Goal: Task Accomplishment & Management: Manage account settings

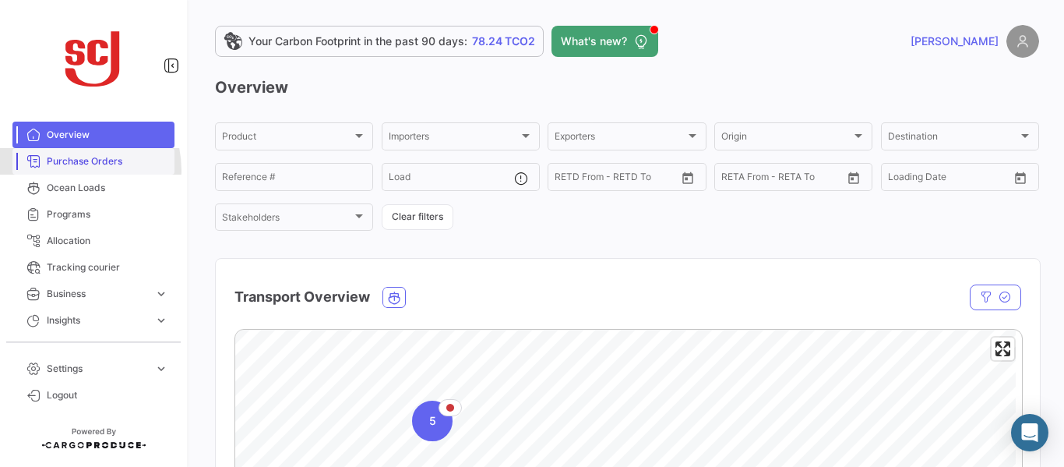
click at [73, 170] on link "Purchase Orders" at bounding box center [93, 161] width 162 height 26
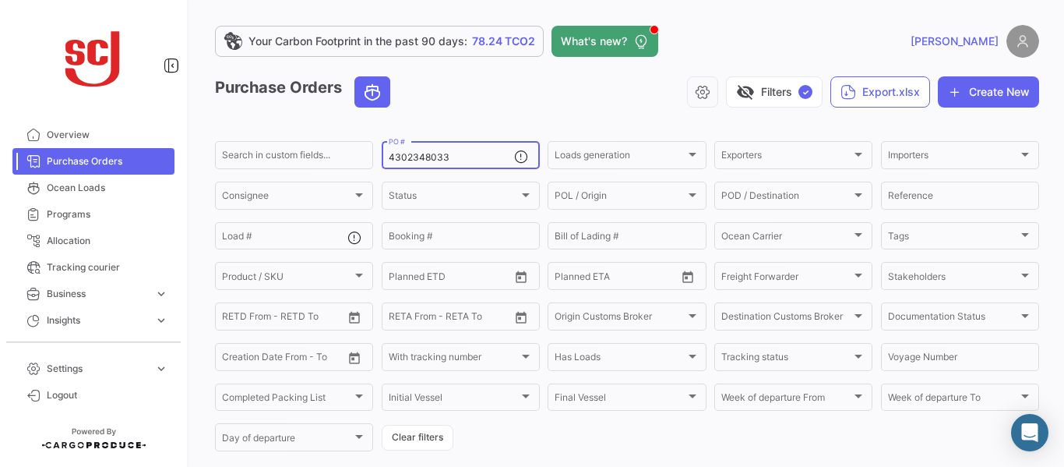
click at [455, 159] on input "4302348033" at bounding box center [451, 157] width 125 height 11
type input "4302350200"
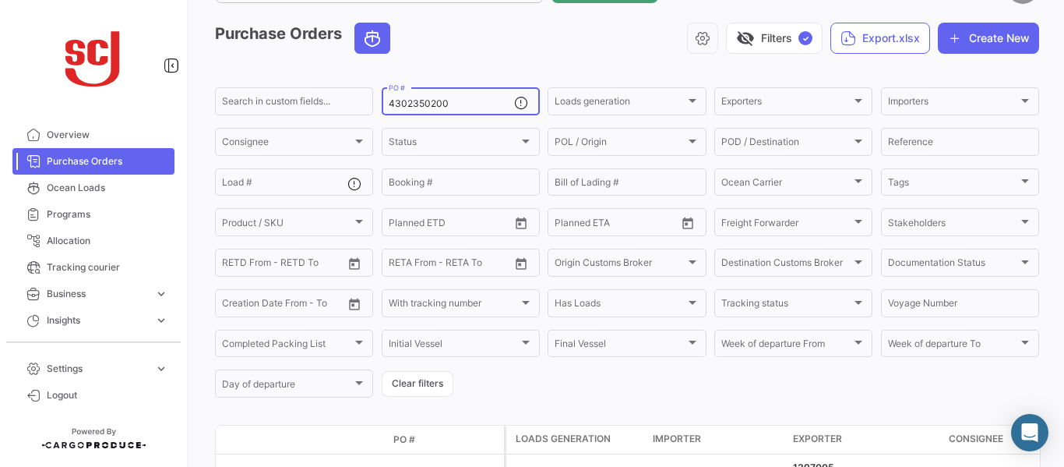
scroll to position [164, 0]
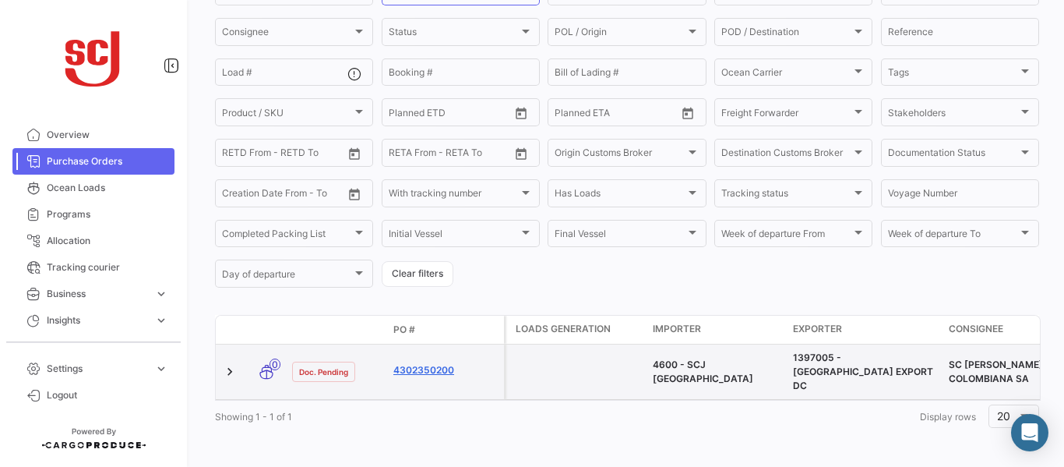
click at [428, 363] on link "4302350200" at bounding box center [445, 370] width 104 height 14
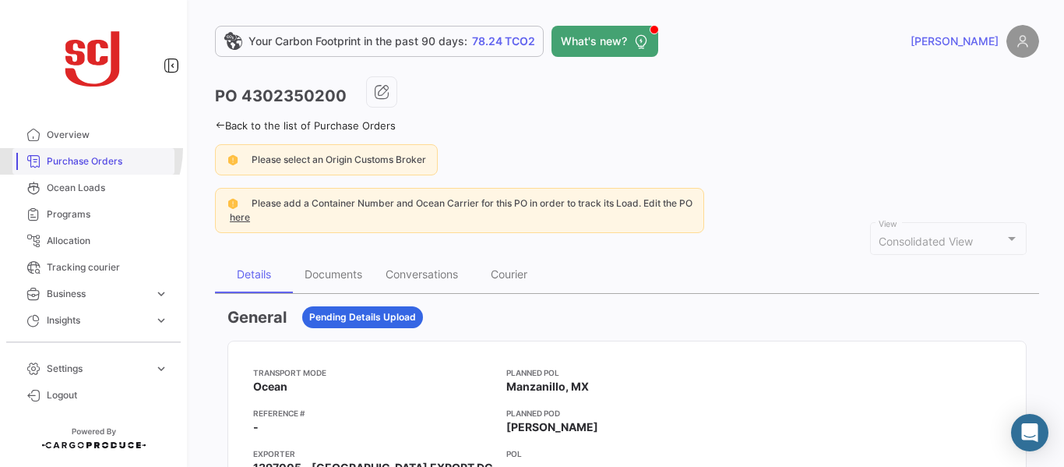
click at [81, 148] on link "Purchase Orders" at bounding box center [93, 161] width 162 height 26
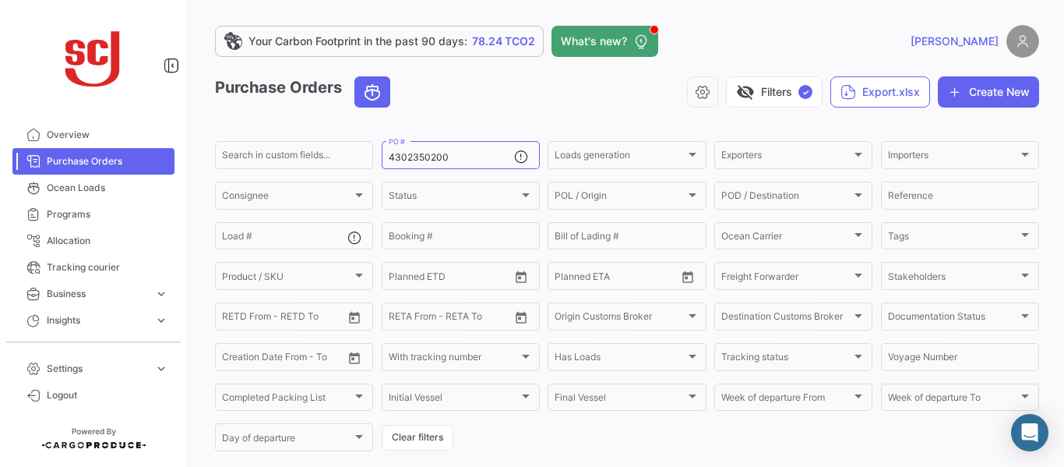
scroll to position [164, 0]
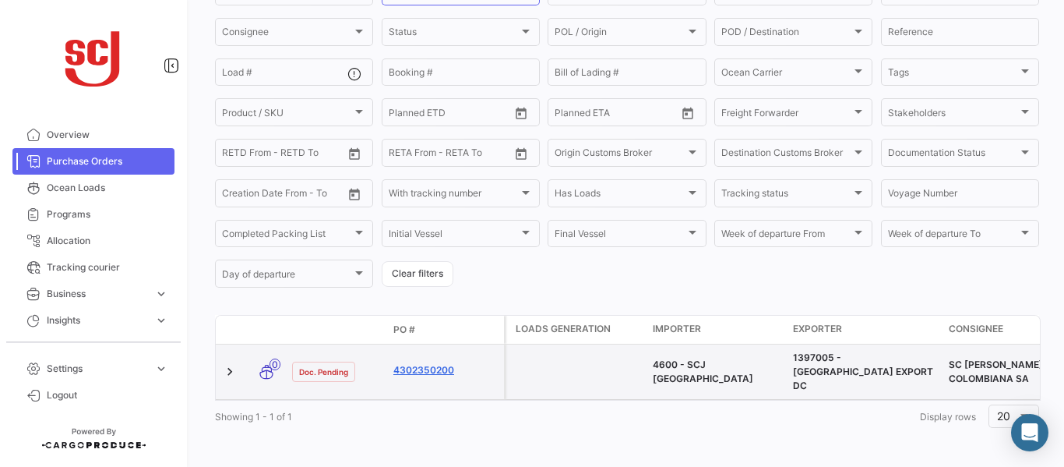
click at [423, 363] on link "4302350200" at bounding box center [445, 370] width 104 height 14
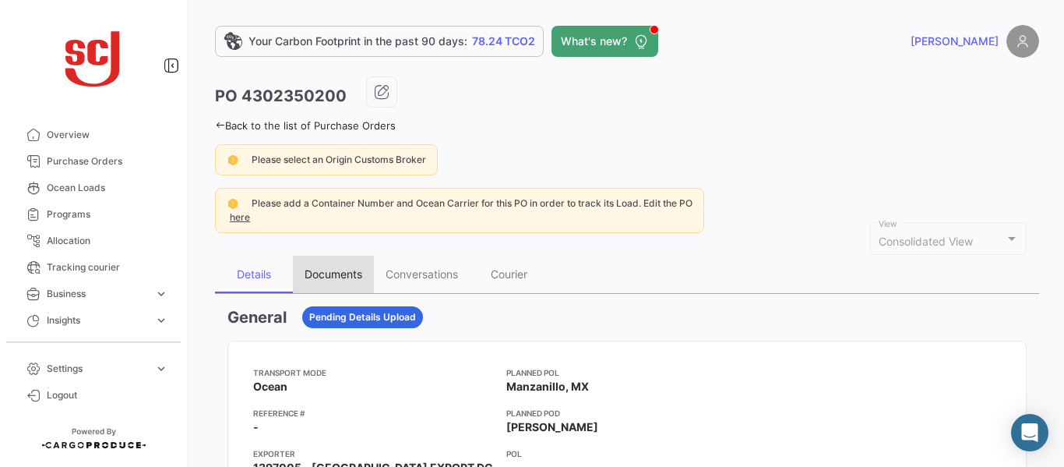
click at [350, 267] on div "Documents" at bounding box center [334, 273] width 58 height 13
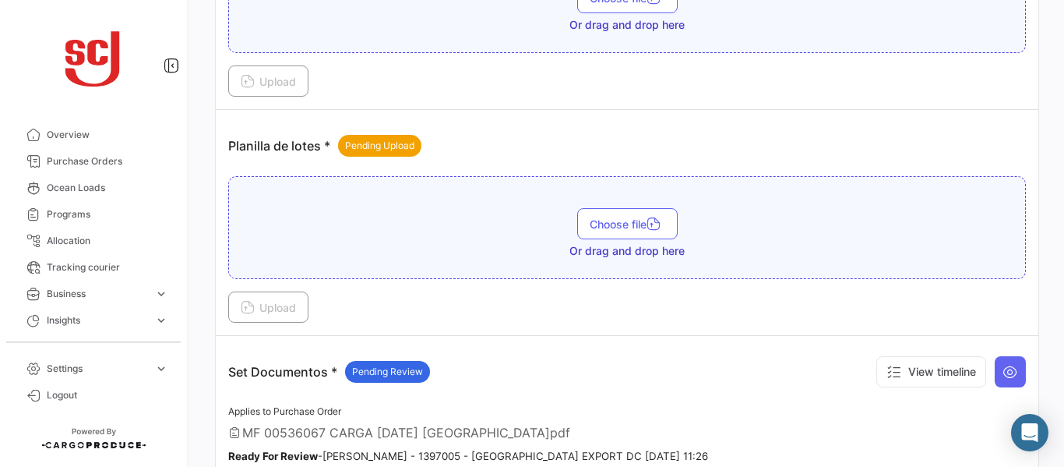
scroll to position [1873, 0]
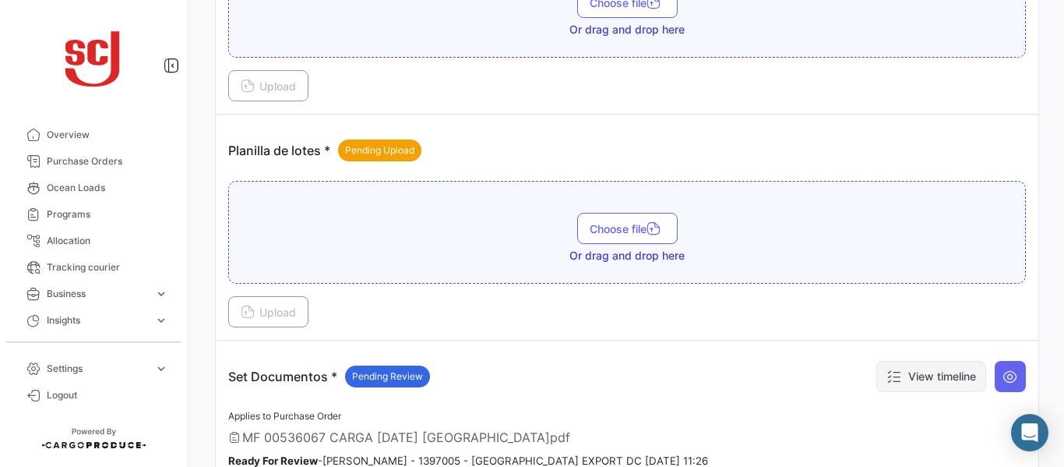
click at [936, 368] on button "View timeline" at bounding box center [931, 376] width 110 height 31
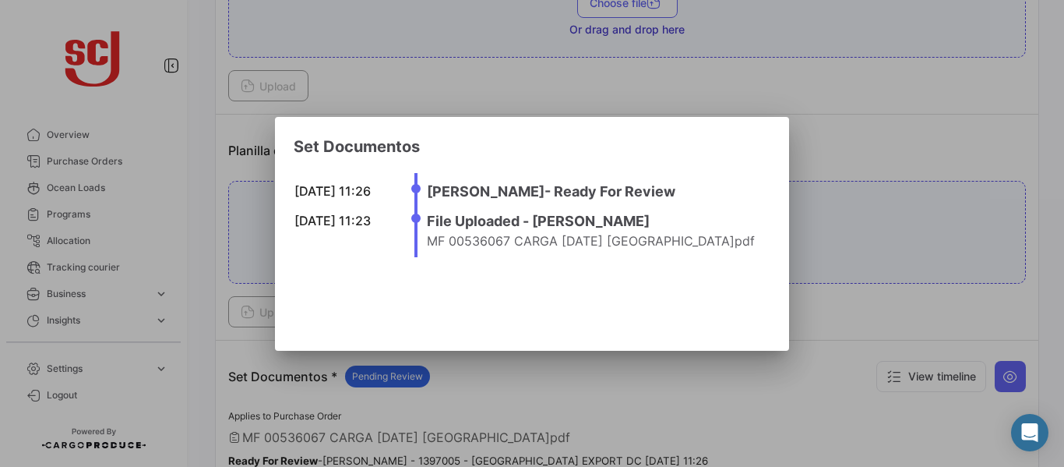
click at [830, 144] on div at bounding box center [532, 233] width 1064 height 467
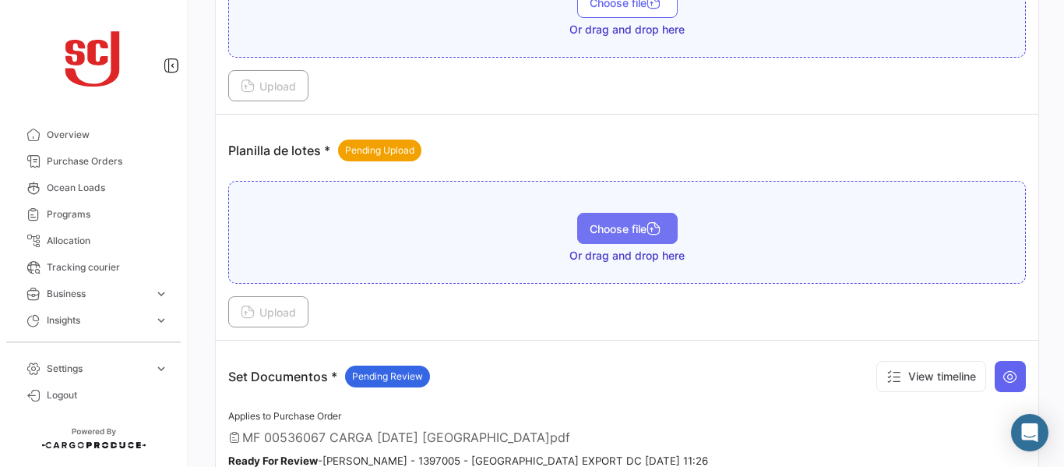
click at [601, 225] on span "Choose file" at bounding box center [628, 228] width 76 height 13
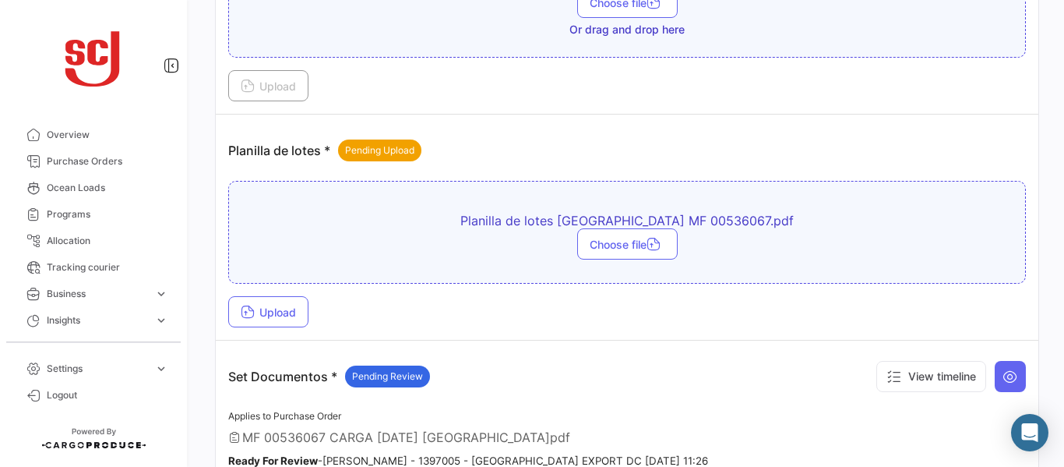
click at [271, 327] on td "Planilla de lotes * Pending Upload Planilla de lotes [GEOGRAPHIC_DATA] MF 00536…" at bounding box center [627, 228] width 823 height 226
click at [269, 323] on button "Upload" at bounding box center [268, 311] width 80 height 31
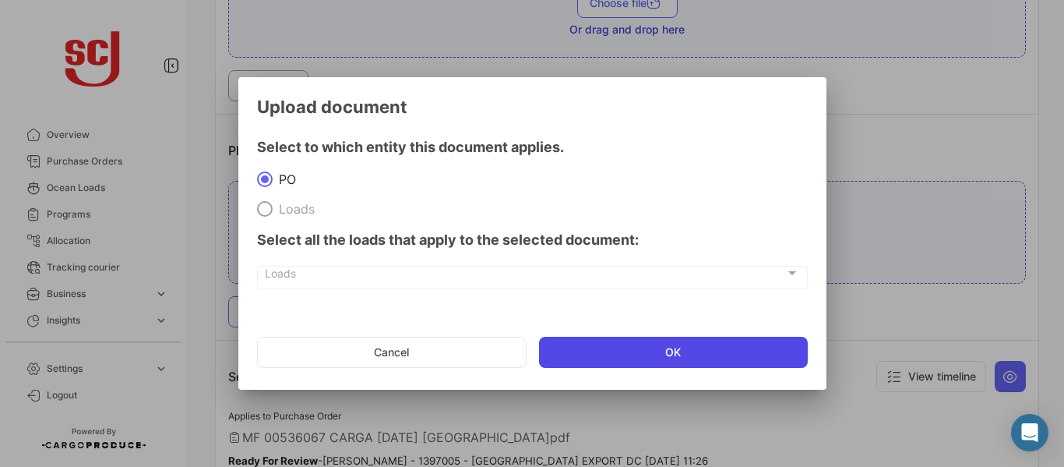
click at [625, 347] on button "OK" at bounding box center [673, 352] width 269 height 31
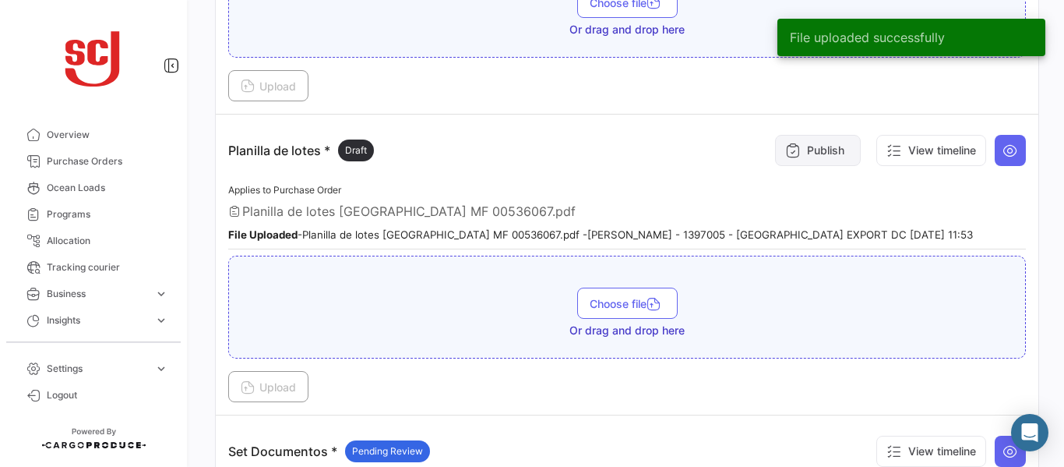
click at [809, 153] on button "Publish" at bounding box center [818, 150] width 86 height 31
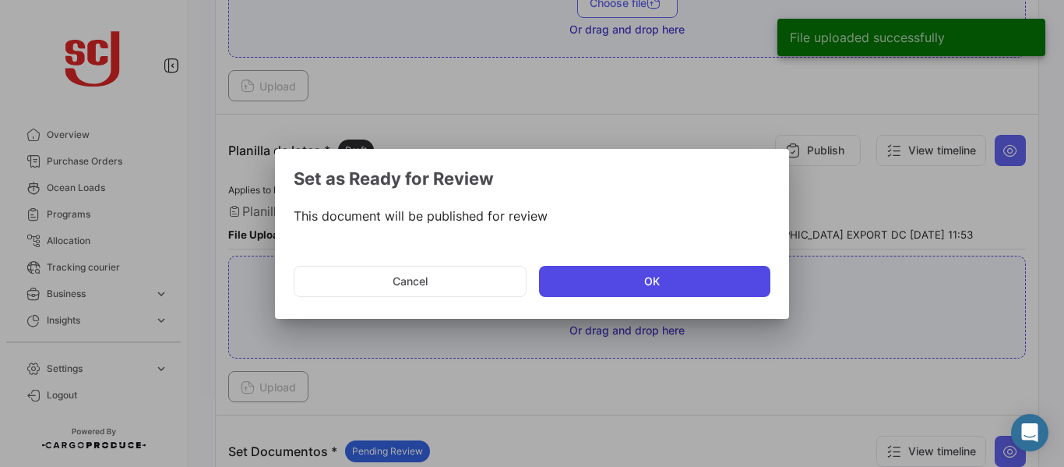
click at [584, 266] on button "OK" at bounding box center [654, 281] width 231 height 31
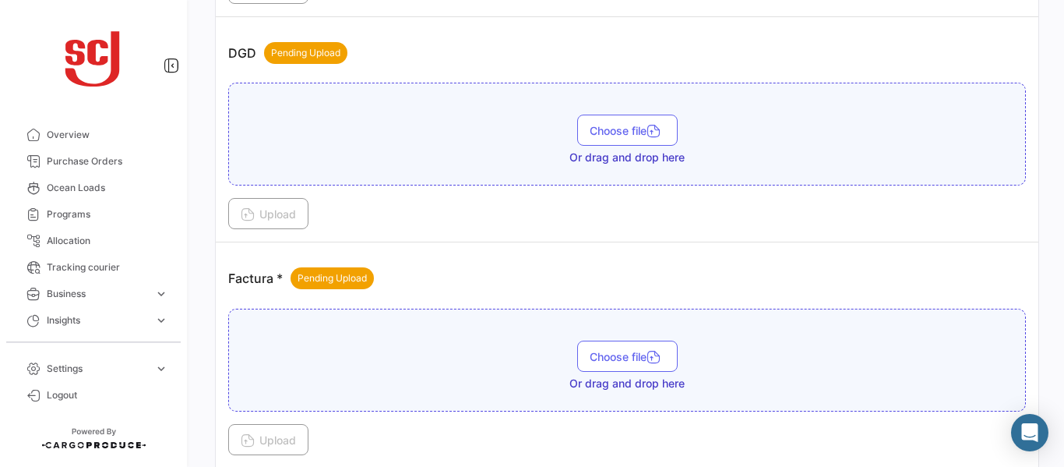
scroll to position [1049, 0]
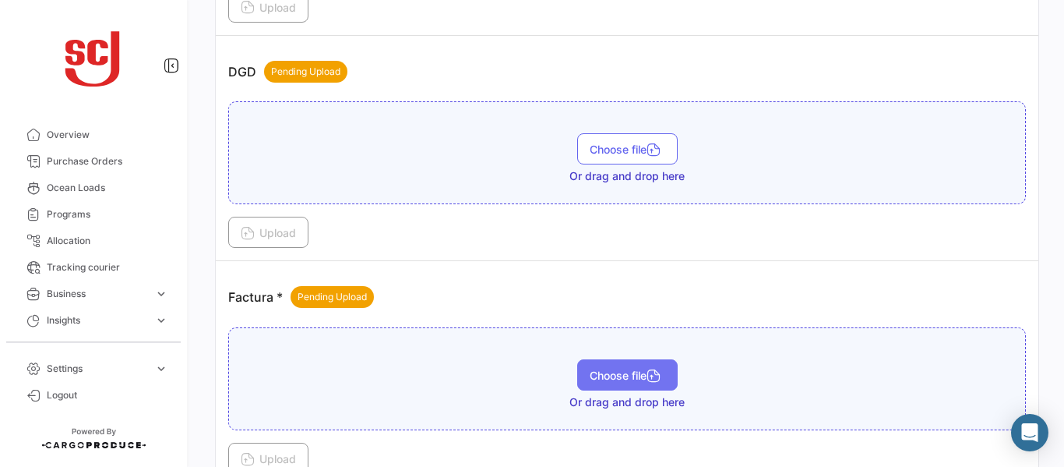
click at [605, 371] on span "Choose file" at bounding box center [628, 374] width 76 height 13
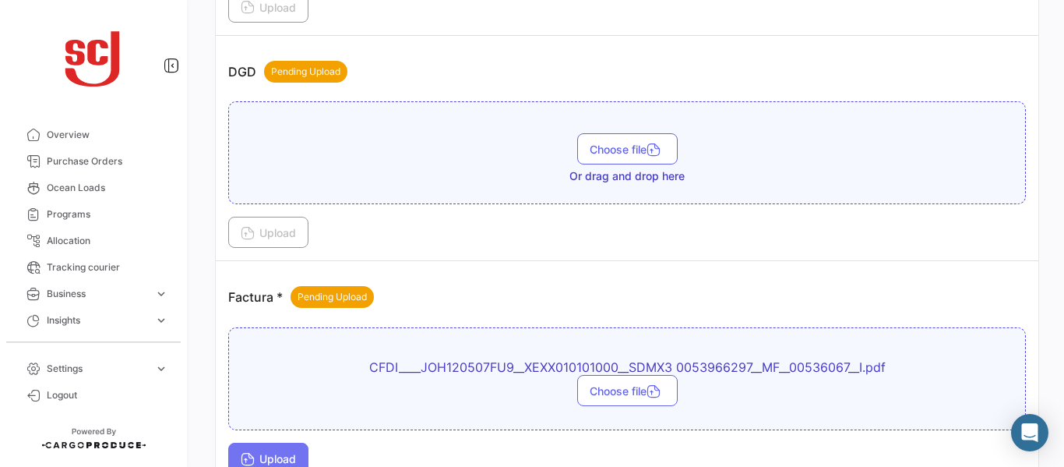
click at [284, 453] on span "Upload" at bounding box center [268, 458] width 55 height 13
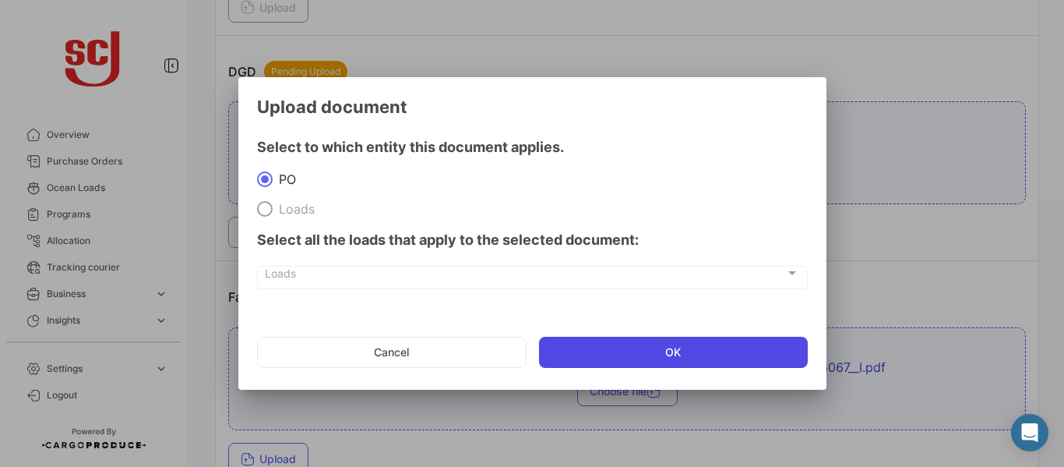
click at [632, 354] on button "OK" at bounding box center [673, 352] width 269 height 31
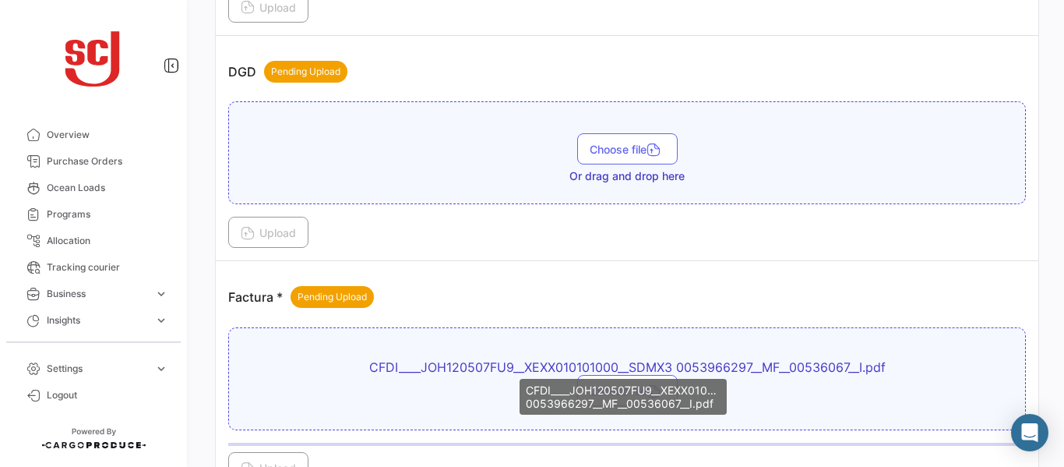
scroll to position [1056, 0]
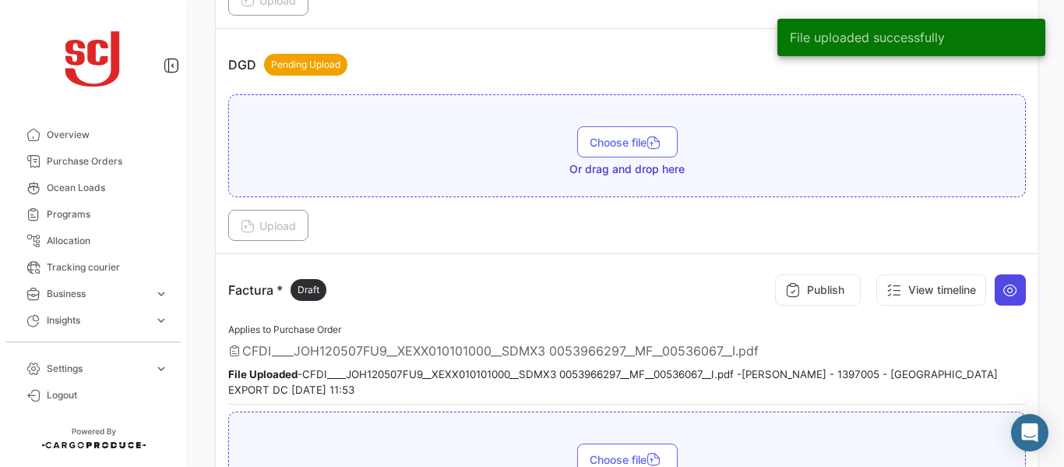
click at [1003, 297] on icon at bounding box center [1011, 290] width 16 height 16
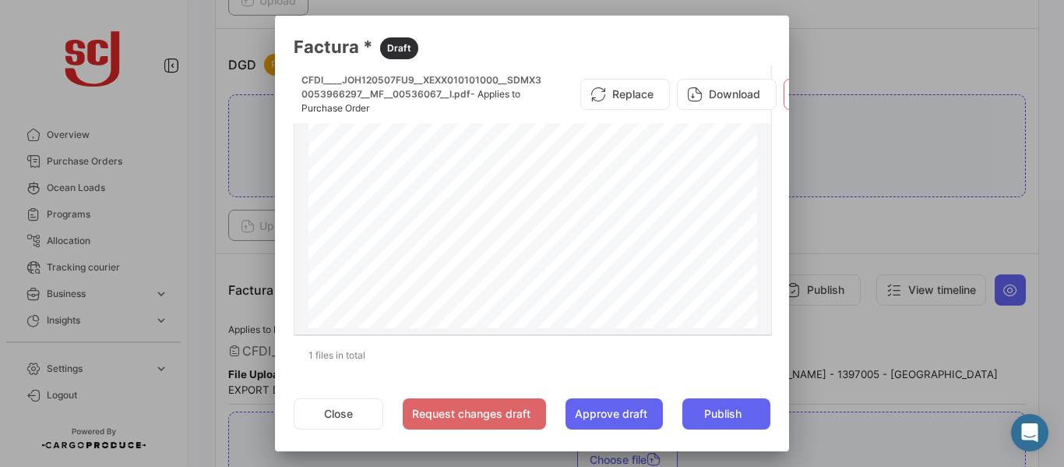
scroll to position [892, 0]
click at [862, 226] on div at bounding box center [532, 233] width 1064 height 467
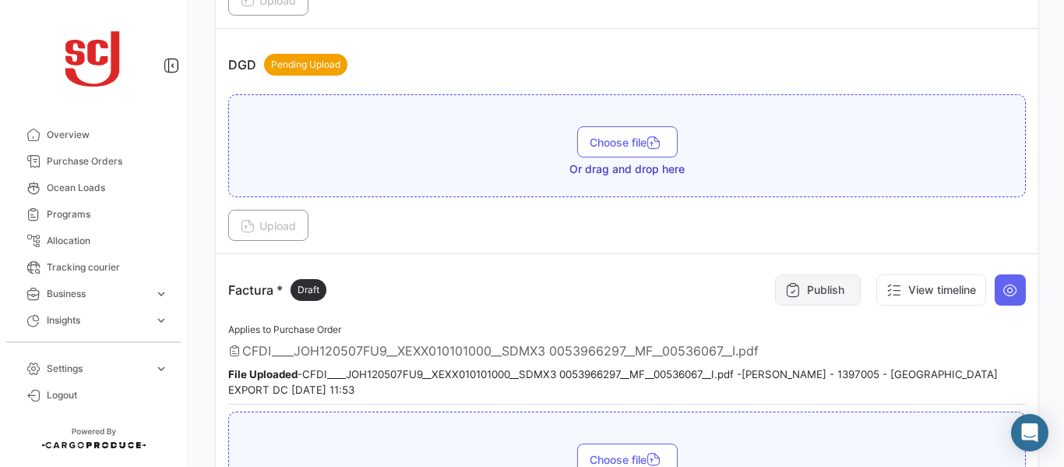
click at [802, 287] on button "Publish" at bounding box center [818, 289] width 86 height 31
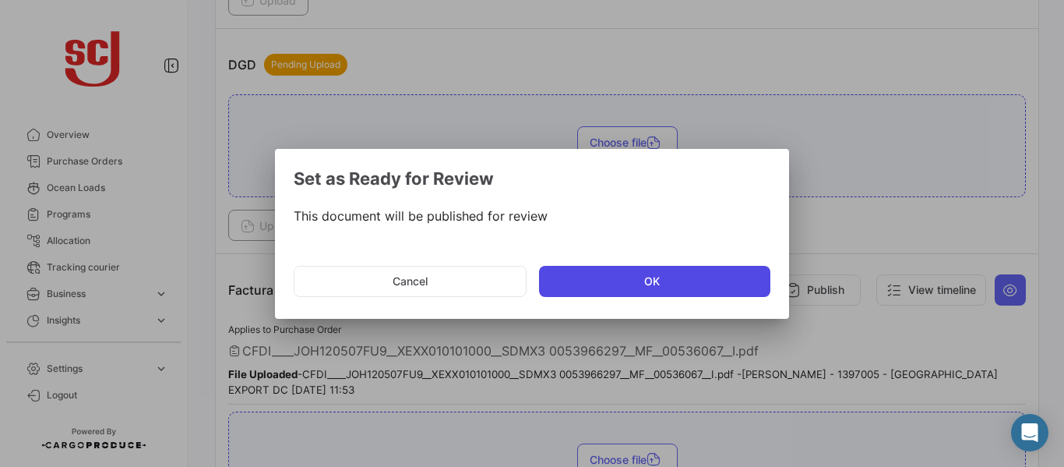
click at [647, 277] on button "OK" at bounding box center [654, 281] width 231 height 31
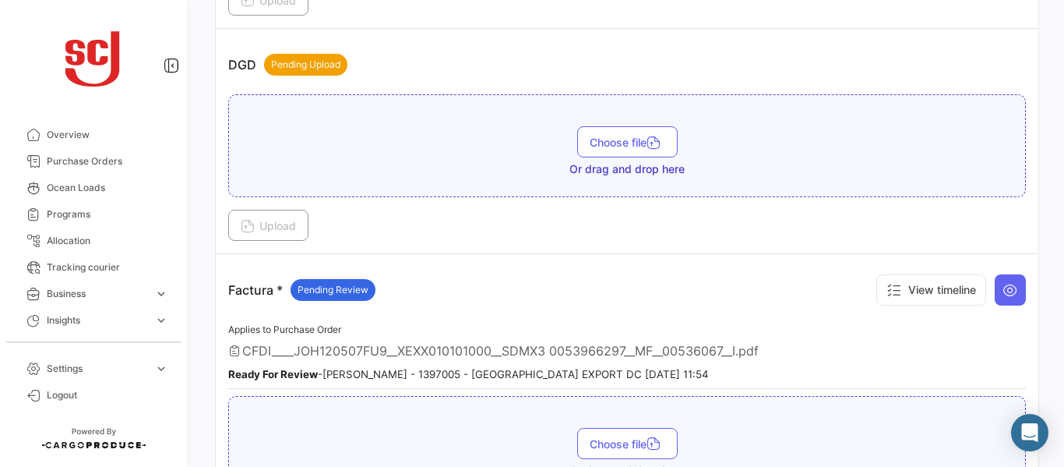
drag, startPoint x: 1037, startPoint y: 248, endPoint x: 1043, endPoint y: 333, distance: 85.1
click at [1040, 389] on div "Your Carbon Footprint in the past 90 days: 78.24 TCO2 What's new? [PERSON_NAME]…" at bounding box center [627, 233] width 874 height 467
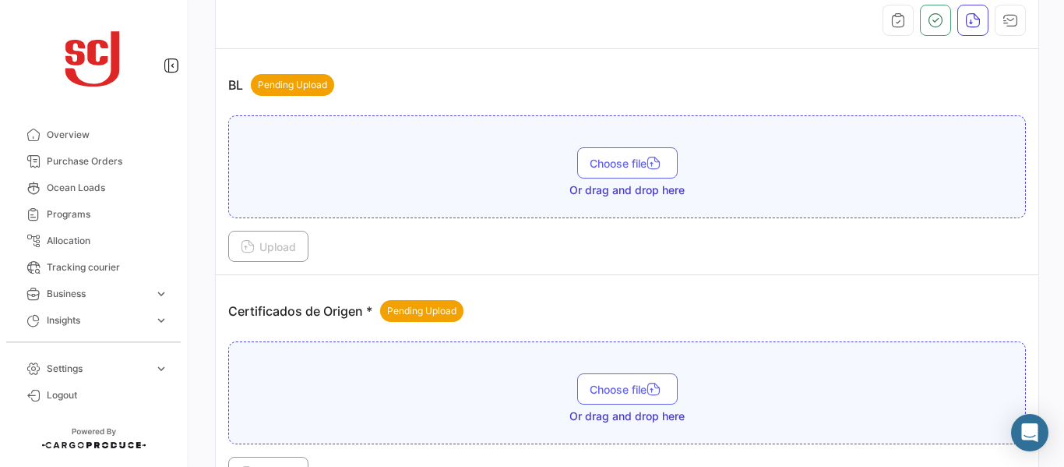
scroll to position [334, 0]
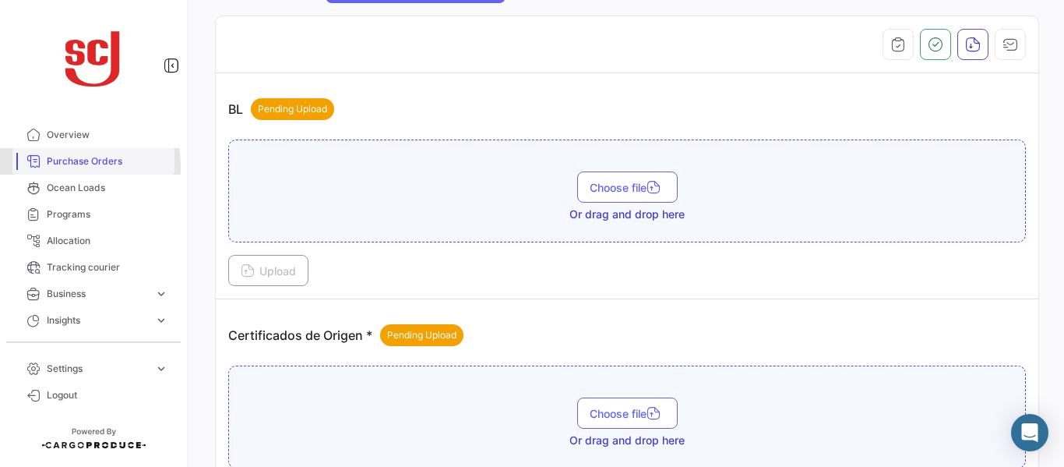
click at [61, 166] on span "Purchase Orders" at bounding box center [108, 161] width 122 height 14
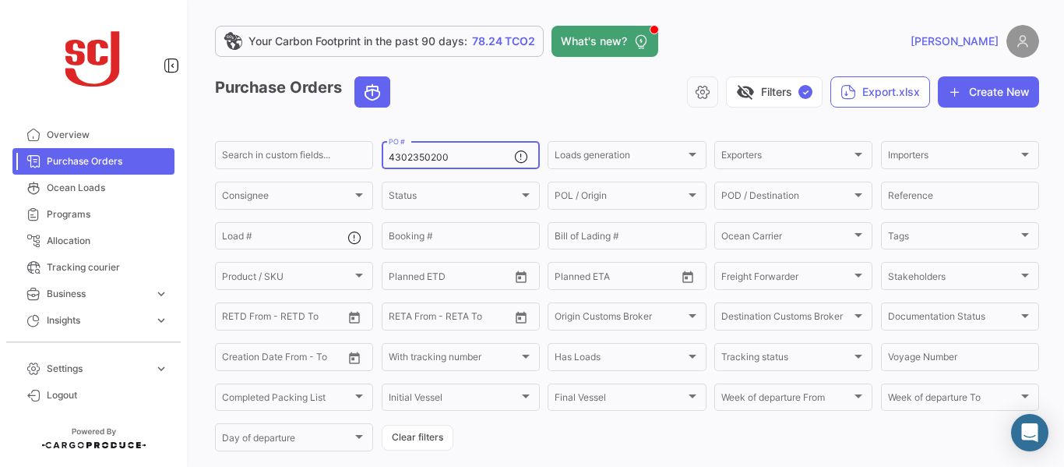
click at [460, 158] on input "4302350200" at bounding box center [451, 157] width 125 height 11
type input "4302350493"
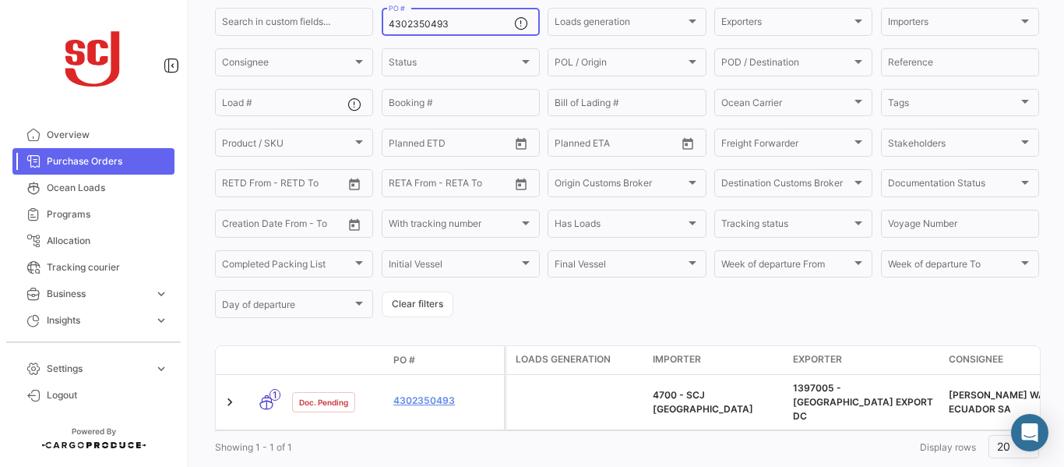
scroll to position [164, 0]
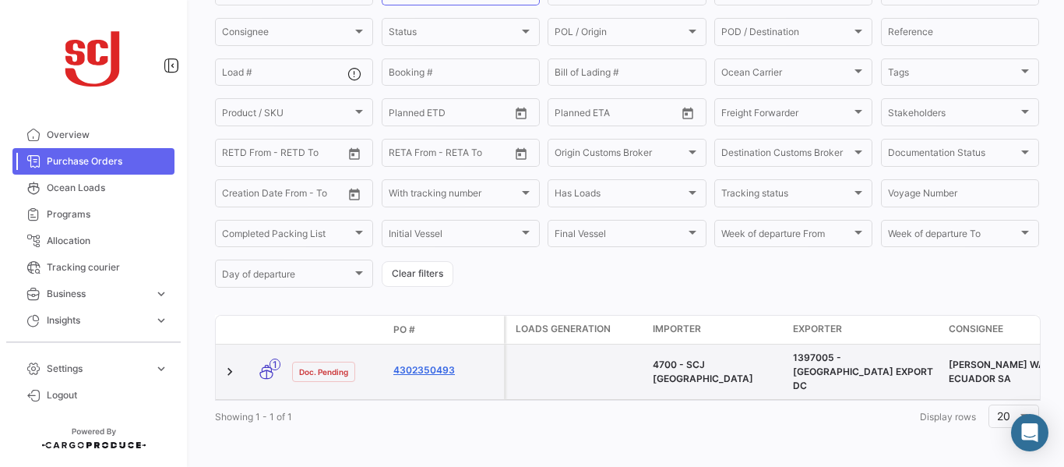
click at [425, 363] on link "4302350493" at bounding box center [445, 370] width 104 height 14
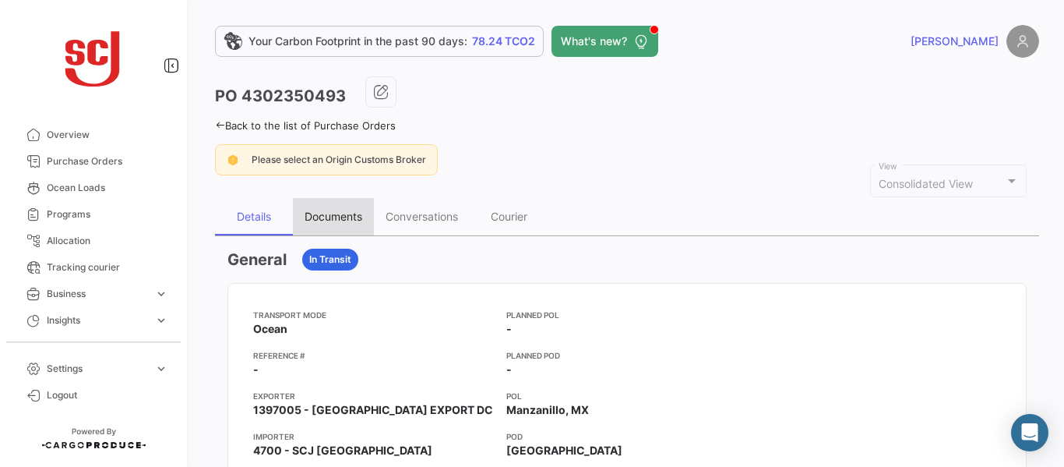
click at [340, 217] on div "Documents" at bounding box center [334, 216] width 58 height 13
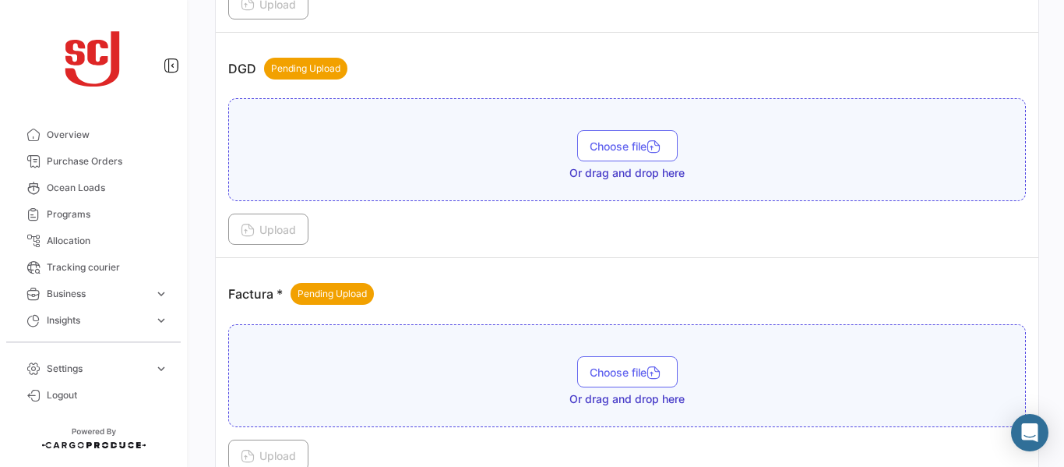
scroll to position [973, 0]
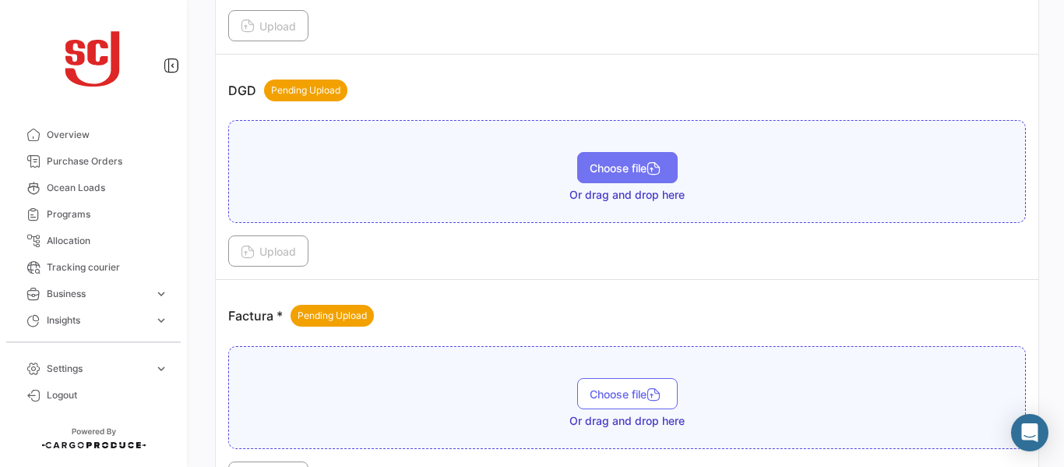
click at [626, 171] on span "Choose file" at bounding box center [628, 167] width 76 height 13
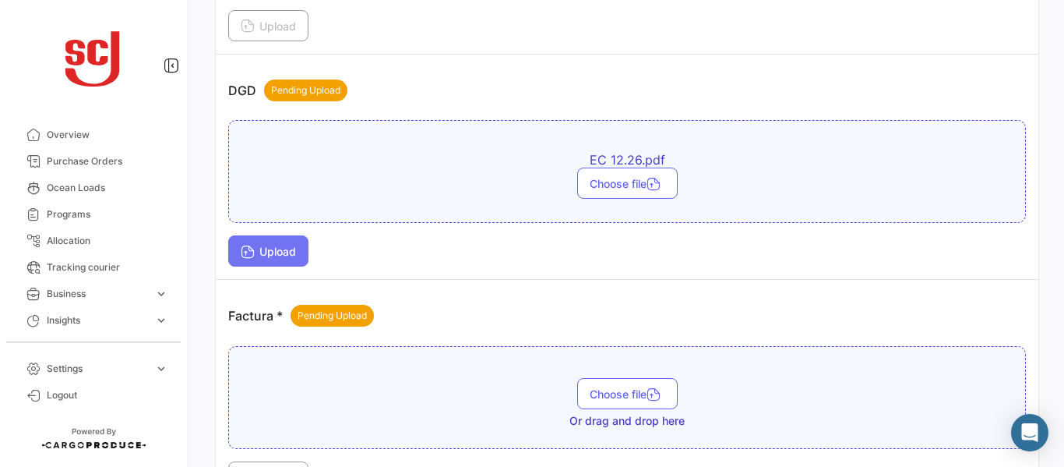
click at [278, 248] on span "Upload" at bounding box center [268, 251] width 55 height 13
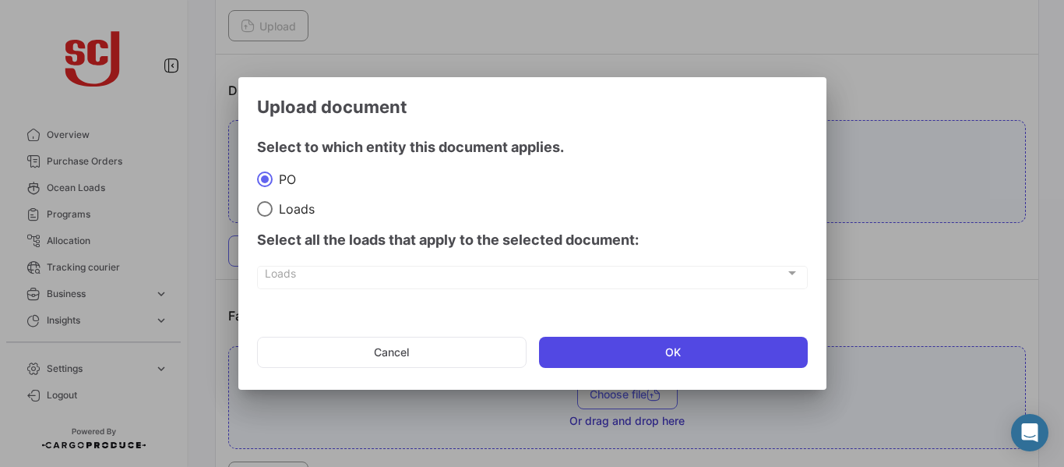
click at [608, 362] on button "OK" at bounding box center [673, 352] width 269 height 31
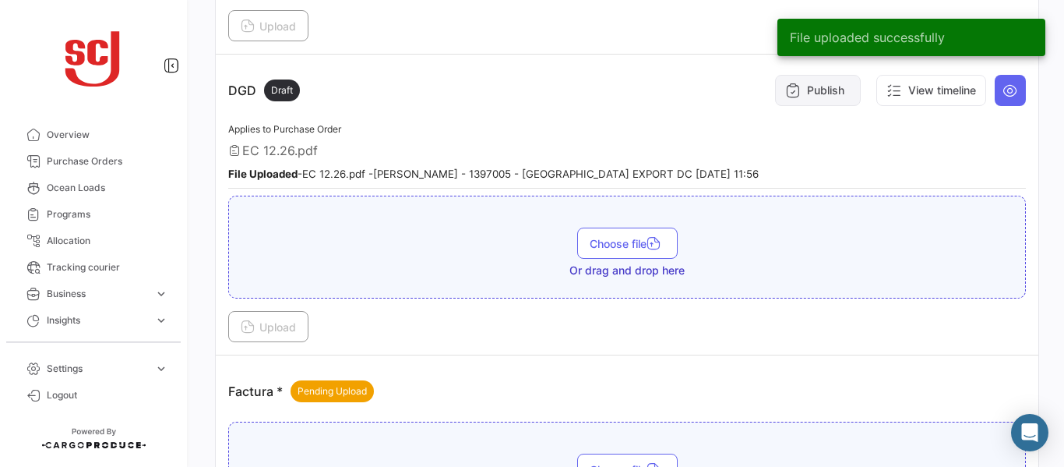
click at [802, 99] on button "Publish" at bounding box center [818, 90] width 86 height 31
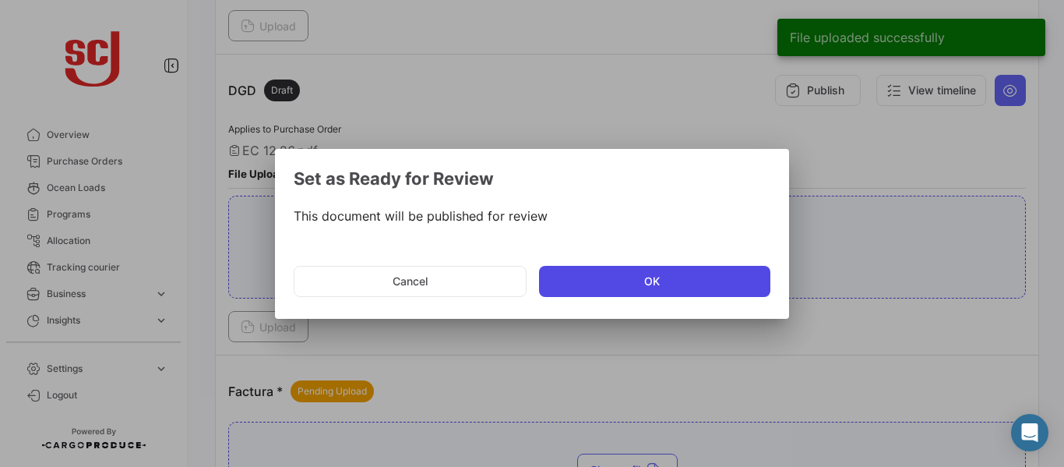
click at [587, 274] on button "OK" at bounding box center [654, 281] width 231 height 31
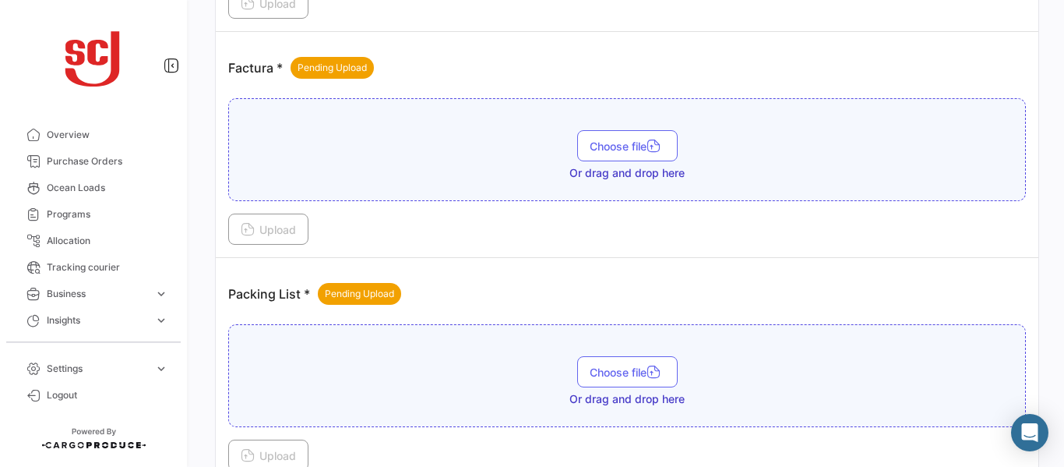
scroll to position [1324, 0]
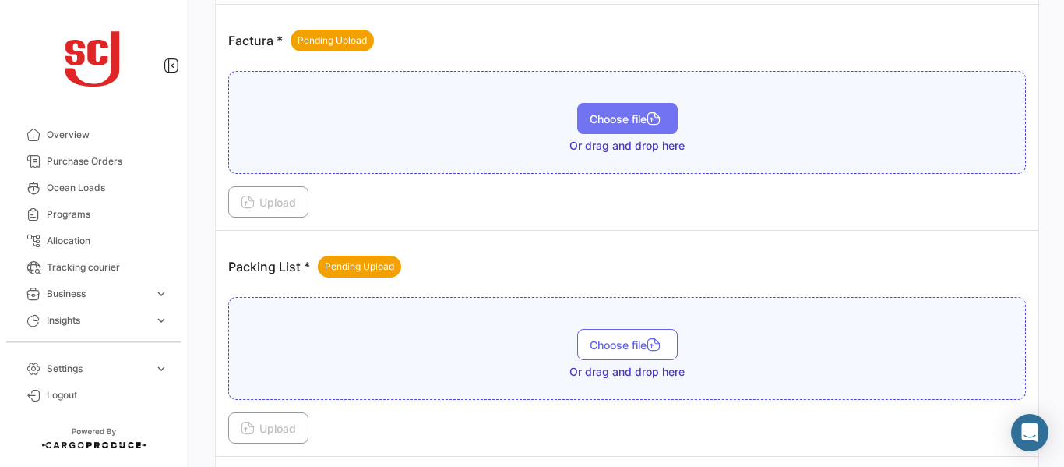
click at [629, 120] on span "Choose file" at bounding box center [628, 118] width 76 height 13
click at [152, 417] on div "Overview Purchase Orders Ocean Loads Programs Allocation Tracking courier Busin…" at bounding box center [93, 233] width 187 height 467
click at [584, 108] on button "Choose file" at bounding box center [627, 118] width 100 height 31
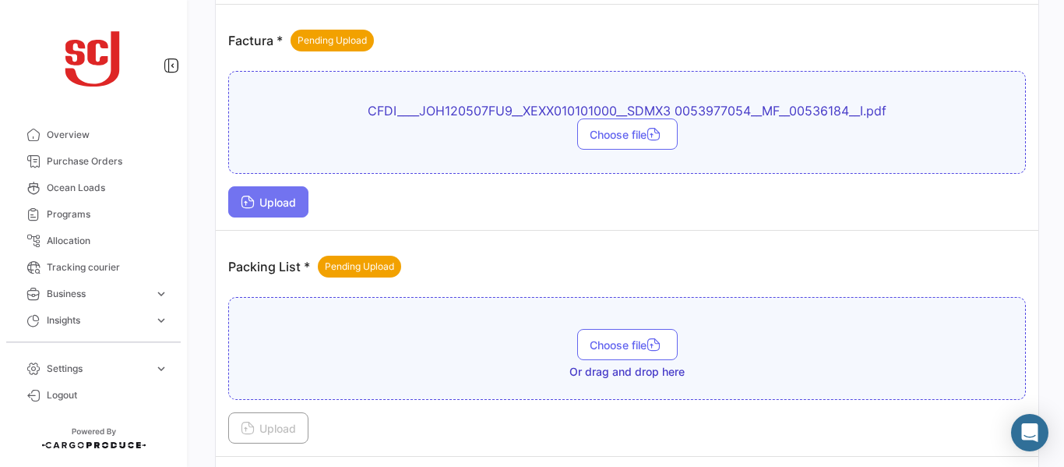
click at [264, 193] on button "Upload" at bounding box center [268, 201] width 80 height 31
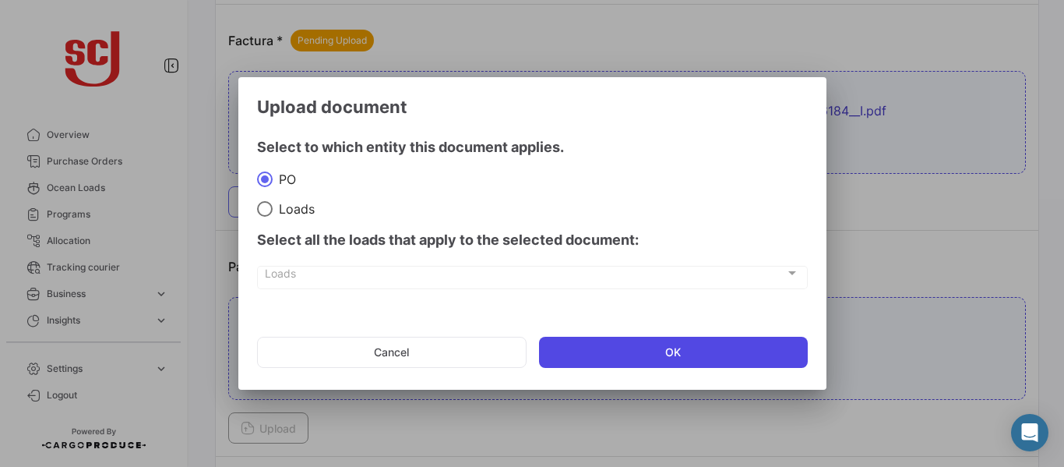
click at [626, 358] on button "OK" at bounding box center [673, 352] width 269 height 31
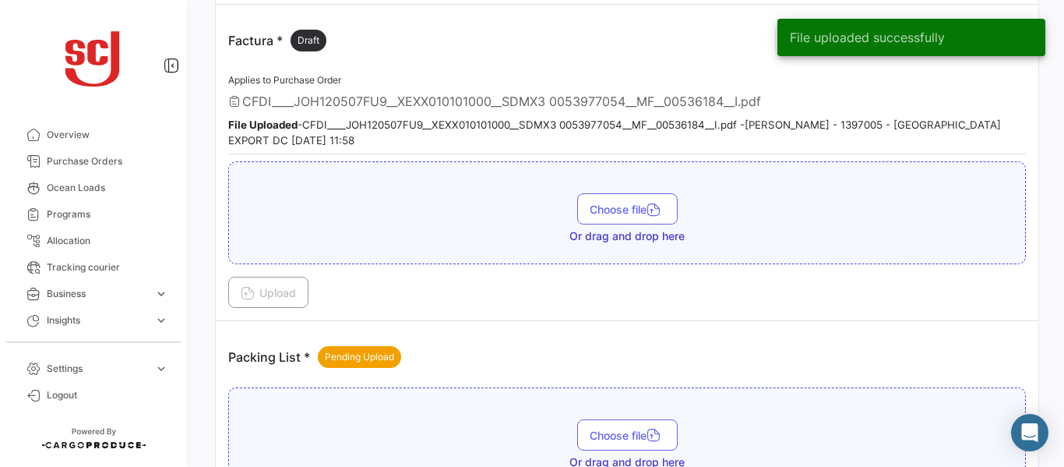
click at [770, 39] on div "File uploaded successfully" at bounding box center [911, 37] width 305 height 75
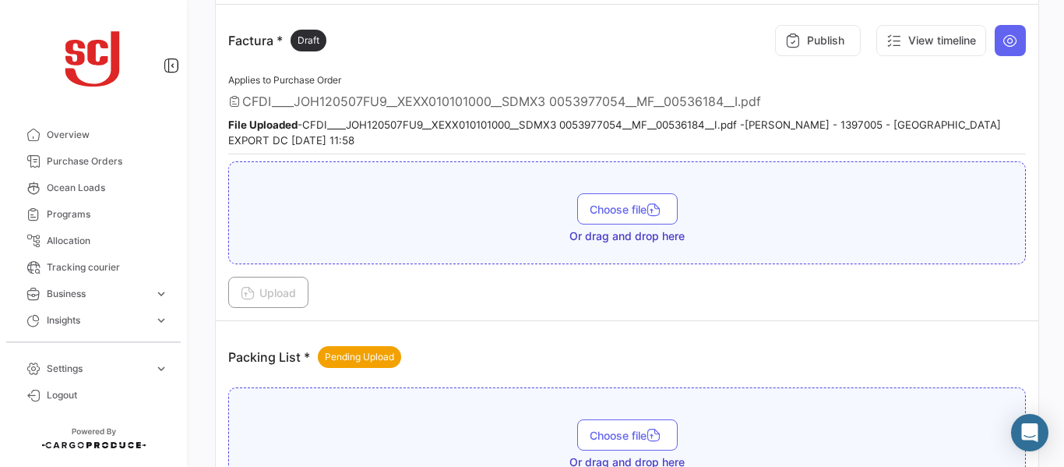
click at [929, 90] on div "Applies to Purchase Order CFDI____JOH120507FU9__XEXX010101000__SDMX3 0053977054…" at bounding box center [627, 113] width 798 height 84
click at [825, 44] on button "Publish" at bounding box center [818, 40] width 86 height 31
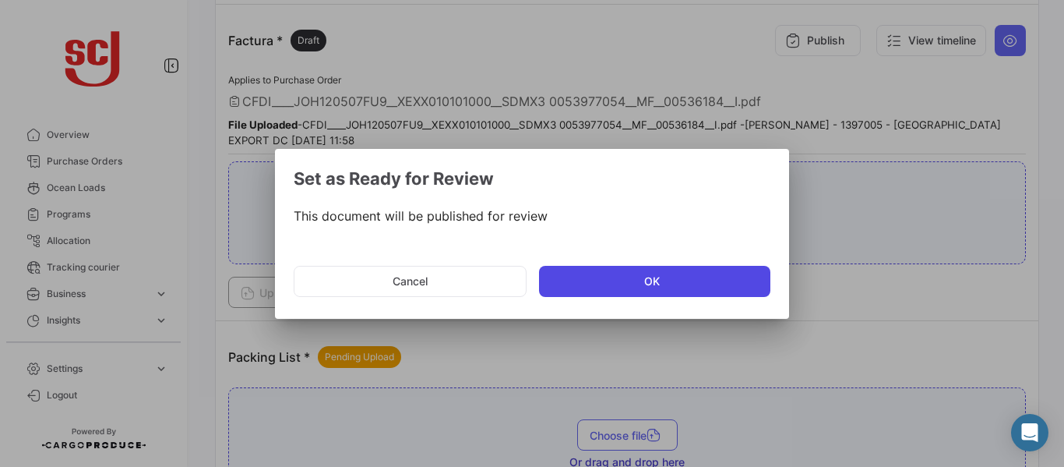
click at [622, 277] on button "OK" at bounding box center [654, 281] width 231 height 31
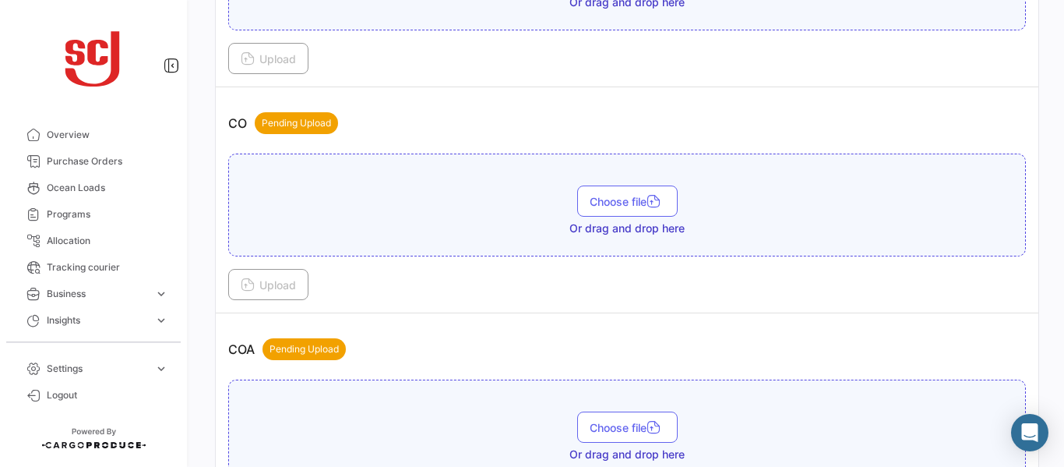
scroll to position [479, 0]
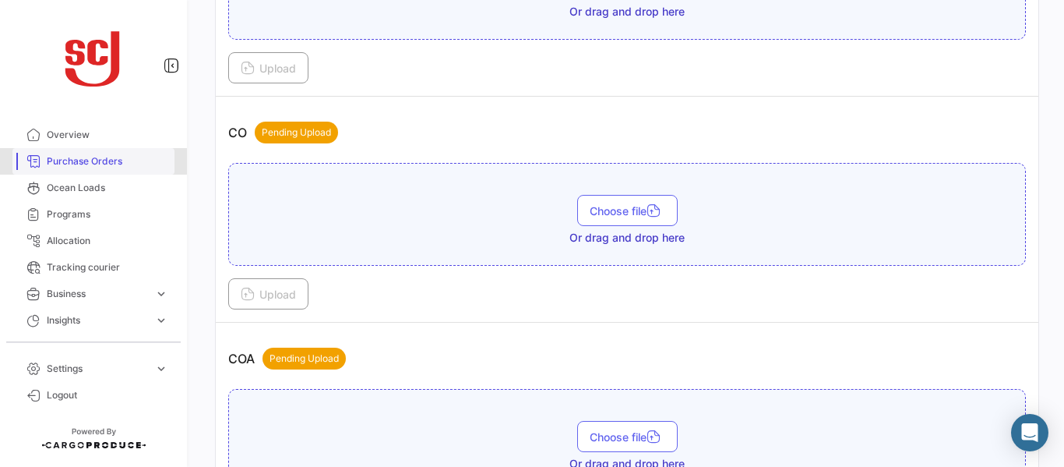
click at [109, 164] on span "Purchase Orders" at bounding box center [108, 161] width 122 height 14
